Goal: Task Accomplishment & Management: Use online tool/utility

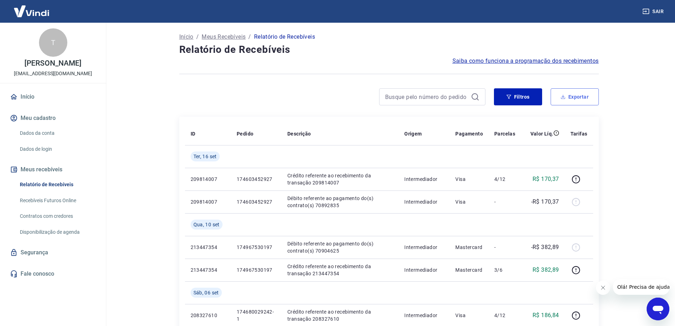
click at [565, 101] on button "Exportar" at bounding box center [574, 96] width 48 height 17
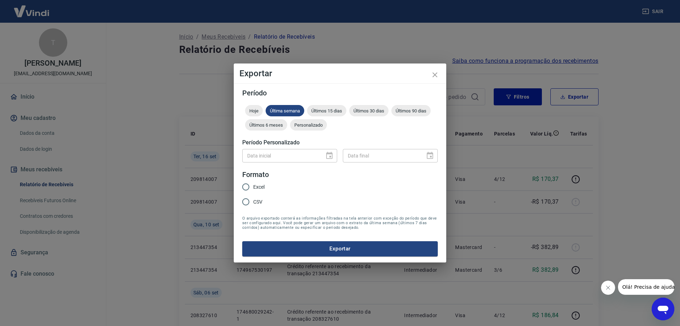
click at [252, 188] on input "Excel" at bounding box center [245, 186] width 15 height 15
radio input "true"
click at [286, 247] on button "Exportar" at bounding box center [340, 248] width 196 height 15
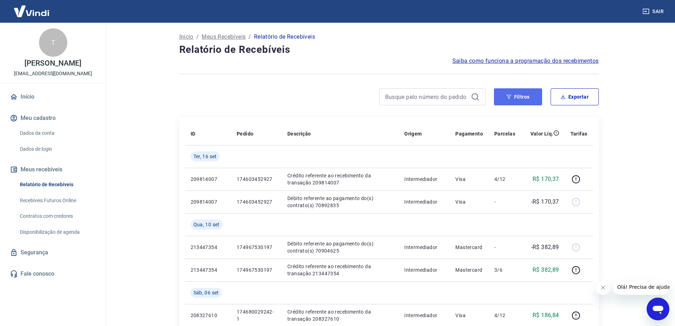
click at [507, 96] on icon "button" at bounding box center [508, 96] width 5 height 5
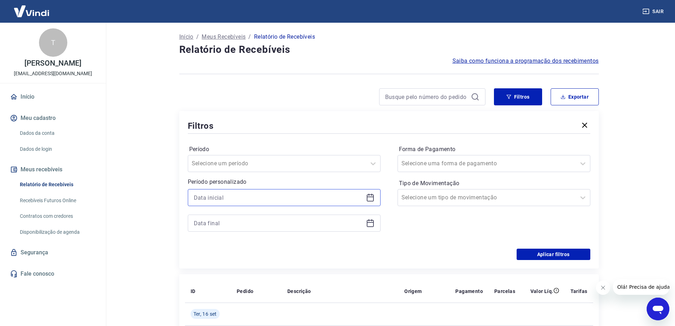
click at [269, 197] on input at bounding box center [278, 197] width 169 height 11
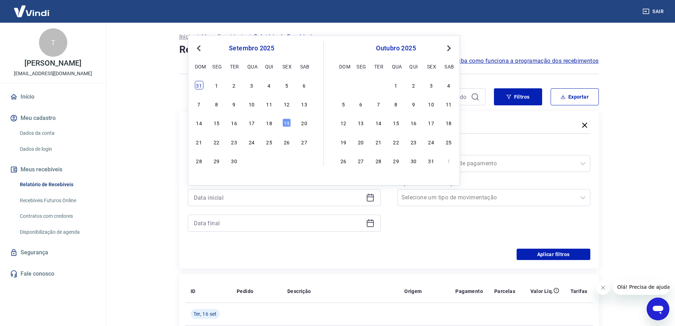
click at [199, 84] on div "31" at bounding box center [199, 85] width 9 height 9
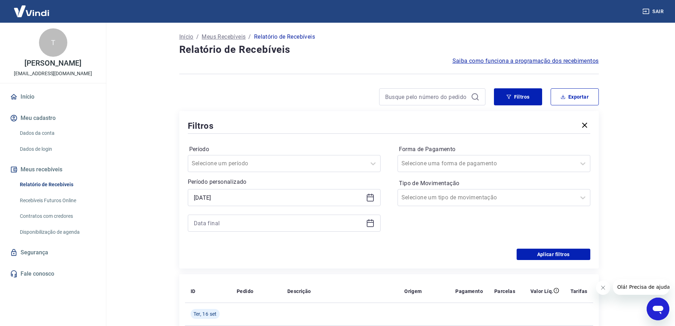
click at [199, 47] on h4 "Relatório de Recebíveis" at bounding box center [388, 50] width 419 height 14
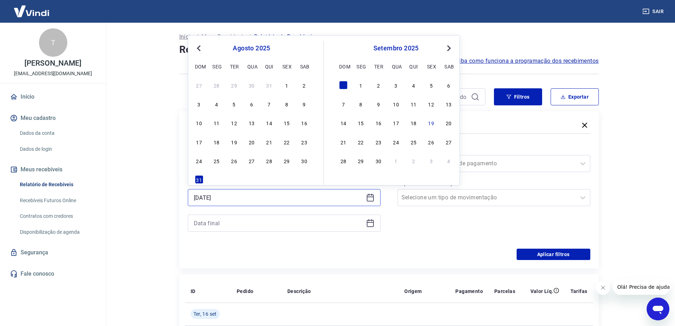
click at [252, 199] on input "31/08/2025" at bounding box center [278, 197] width 169 height 11
click at [196, 49] on button "Previous Month" at bounding box center [198, 48] width 9 height 9
drag, startPoint x: 219, startPoint y: 164, endPoint x: 350, endPoint y: 113, distance: 139.7
click at [219, 164] on div "28" at bounding box center [216, 160] width 9 height 9
click at [242, 196] on input "28/07/2025" at bounding box center [278, 197] width 169 height 11
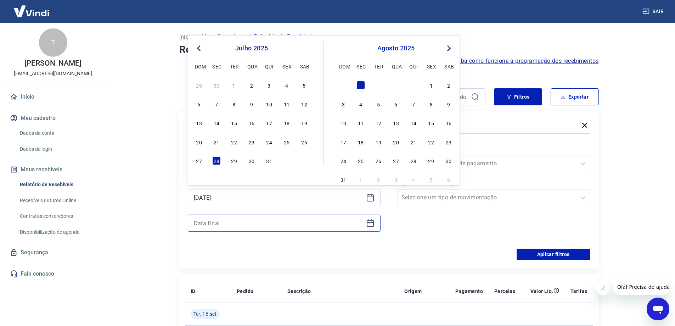
click at [287, 218] on input at bounding box center [278, 222] width 169 height 11
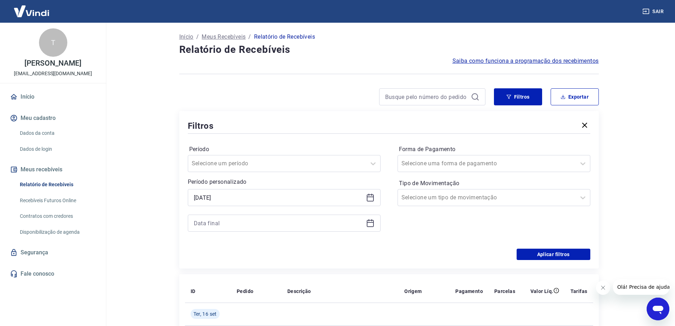
click at [411, 249] on div "Aplicar filtros" at bounding box center [389, 253] width 402 height 11
click at [304, 200] on input "28/07/2025" at bounding box center [278, 197] width 169 height 11
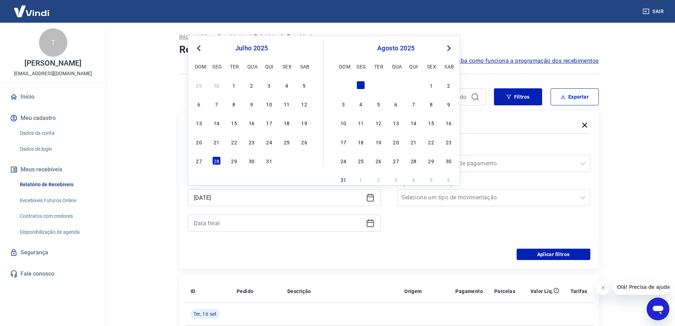
click at [442, 48] on div "agosto 2025" at bounding box center [396, 48] width 116 height 9
click at [448, 49] on span "Next Month" at bounding box center [448, 48] width 0 height 8
click at [267, 161] on div "28" at bounding box center [269, 160] width 9 height 9
type input "28/08/2025"
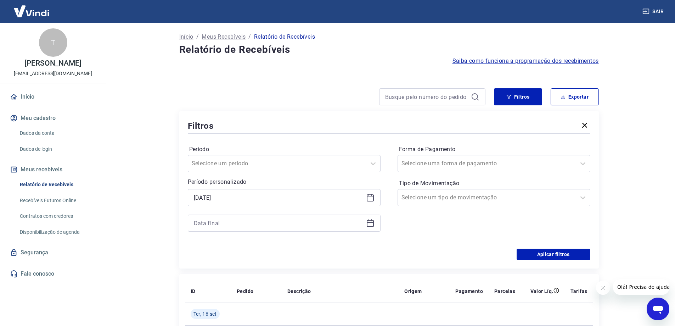
click at [237, 232] on div "Período Selecione um período Período personalizado Selected date: quinta-feira,…" at bounding box center [284, 191] width 193 height 96
click at [251, 224] on input at bounding box center [278, 222] width 169 height 11
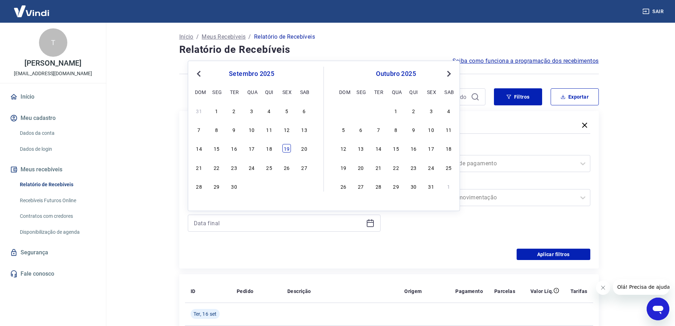
click at [284, 146] on div "19" at bounding box center [286, 148] width 9 height 9
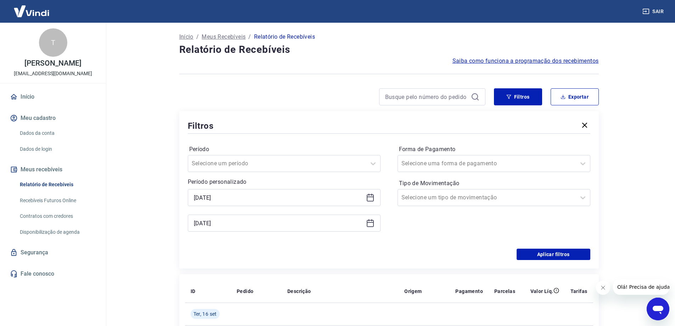
type input "19/09/2025"
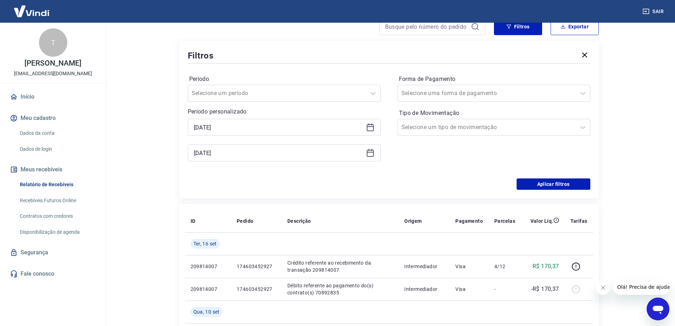
scroll to position [71, 0]
click at [561, 187] on button "Aplicar filtros" at bounding box center [553, 182] width 74 height 11
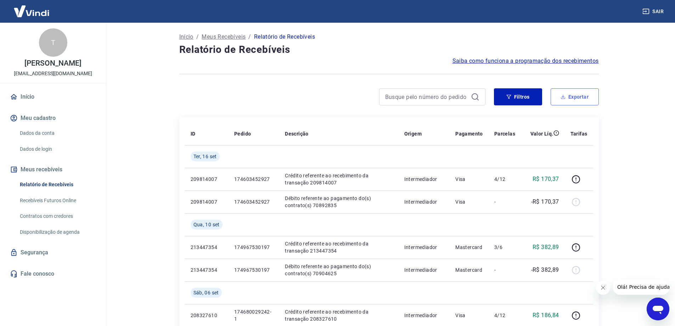
click at [568, 100] on button "Exportar" at bounding box center [574, 96] width 48 height 17
type input "28/08/2025"
type input "19/09/2025"
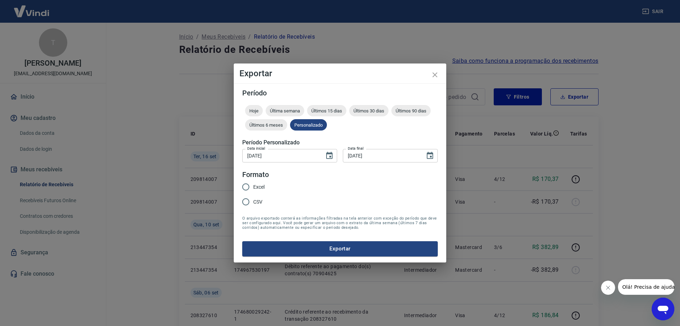
click at [252, 186] on input "Excel" at bounding box center [245, 186] width 15 height 15
radio input "true"
click at [310, 248] on button "Exportar" at bounding box center [340, 248] width 196 height 15
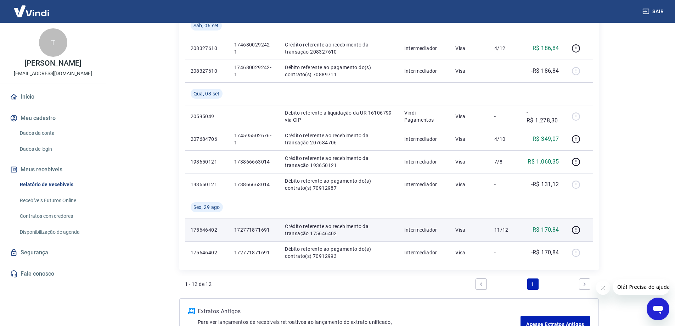
scroll to position [321, 0]
